Goal: Find specific page/section: Find specific page/section

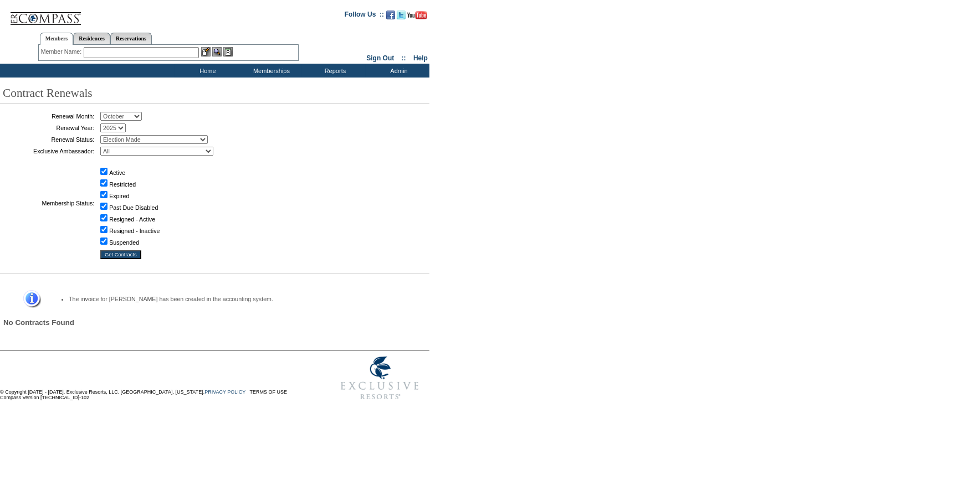
click at [174, 52] on input "text" at bounding box center [141, 52] width 115 height 11
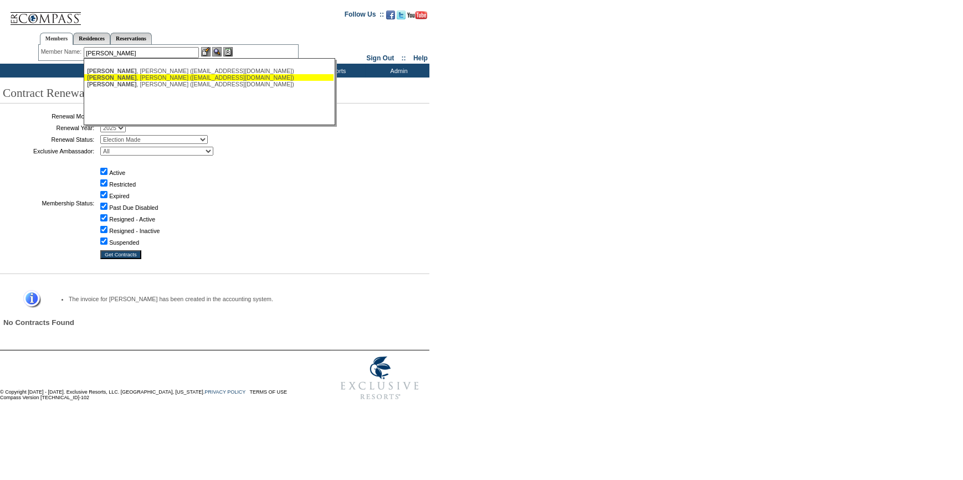
click at [160, 76] on div "[PERSON_NAME] ([EMAIL_ADDRESS][DOMAIN_NAME])" at bounding box center [209, 77] width 244 height 7
type input "[PERSON_NAME] ([EMAIL_ADDRESS][DOMAIN_NAME])"
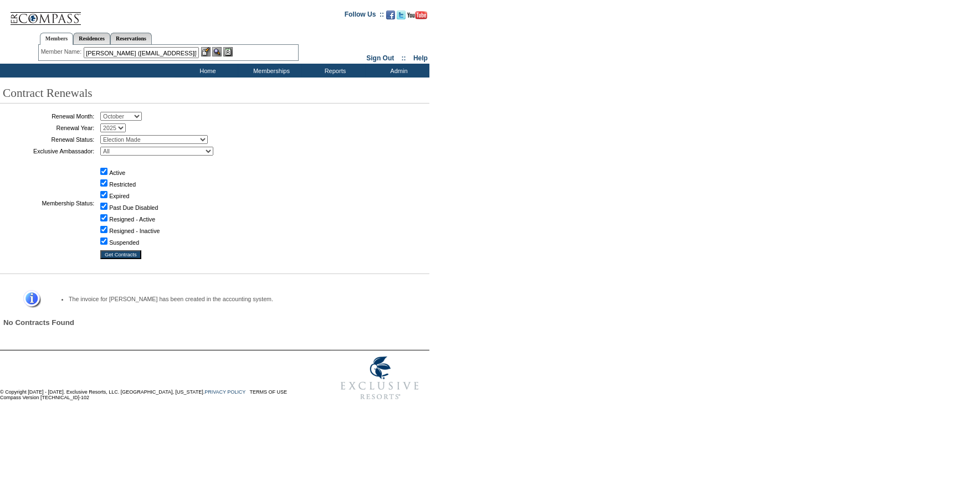
click at [207, 53] on img at bounding box center [205, 51] width 9 height 9
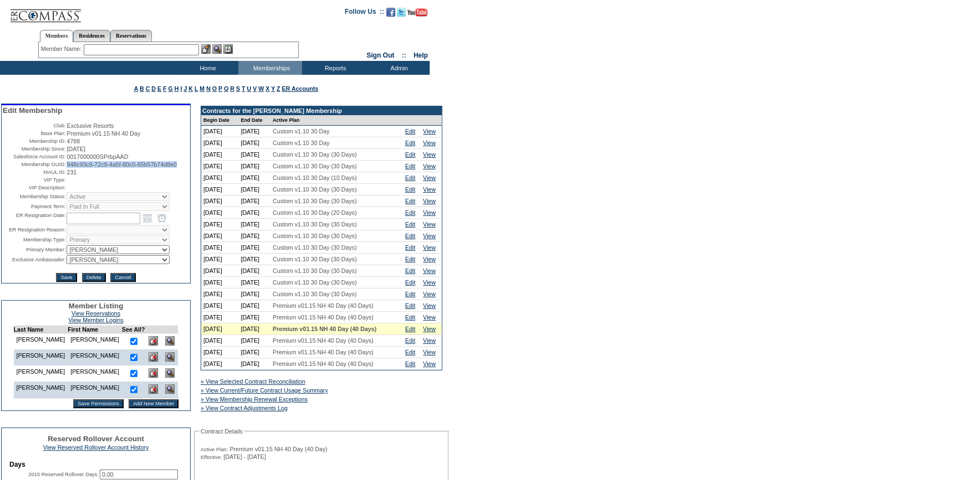
drag, startPoint x: 115, startPoint y: 177, endPoint x: 65, endPoint y: 166, distance: 51.0
click at [66, 166] on td "948c93c9-72c9-4a5f-80c0-65b57b74d8e0" at bounding box center [127, 164] width 122 height 7
click at [173, 50] on input "text" at bounding box center [141, 49] width 115 height 11
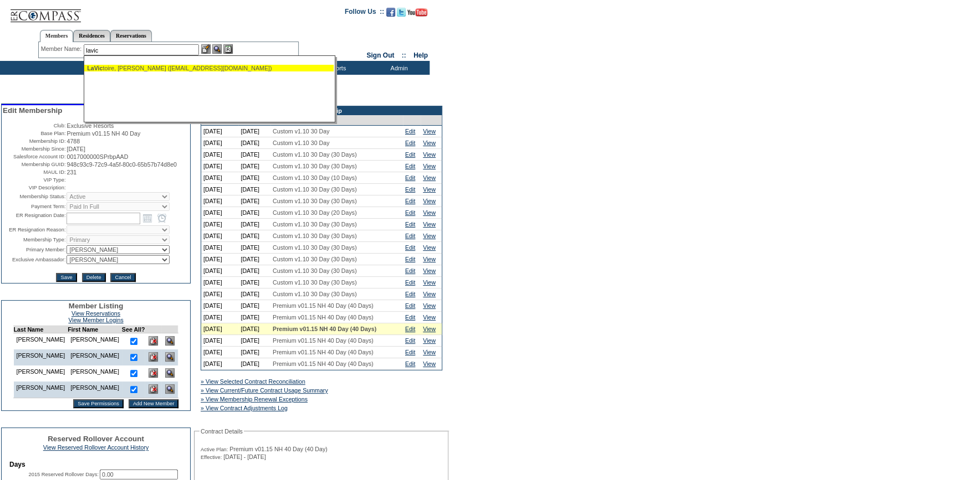
click at [171, 68] on div "LaVic toire, Stacy (sefl0531@gmail.com)" at bounding box center [209, 68] width 244 height 7
type input "LaVictoire, Stacy (sefl0531@gmail.com)"
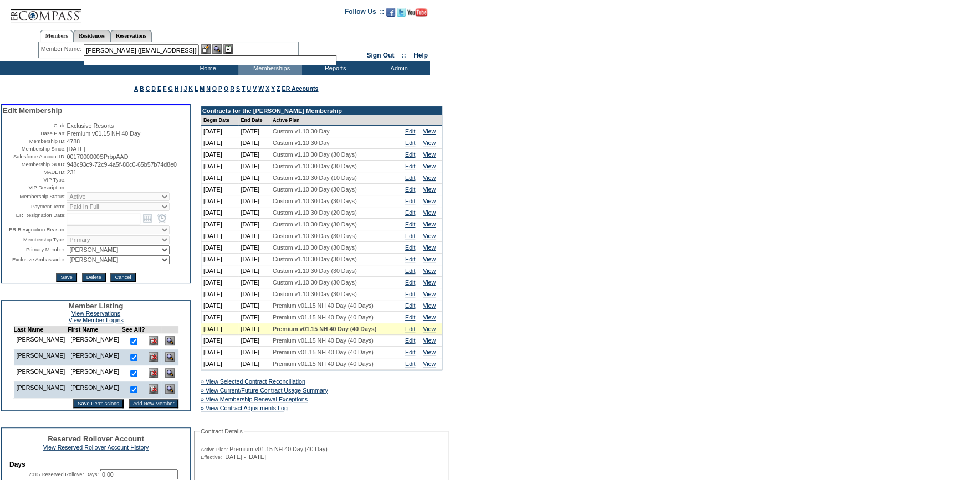
click at [207, 45] on img at bounding box center [205, 48] width 9 height 9
